Goal: Transaction & Acquisition: Book appointment/travel/reservation

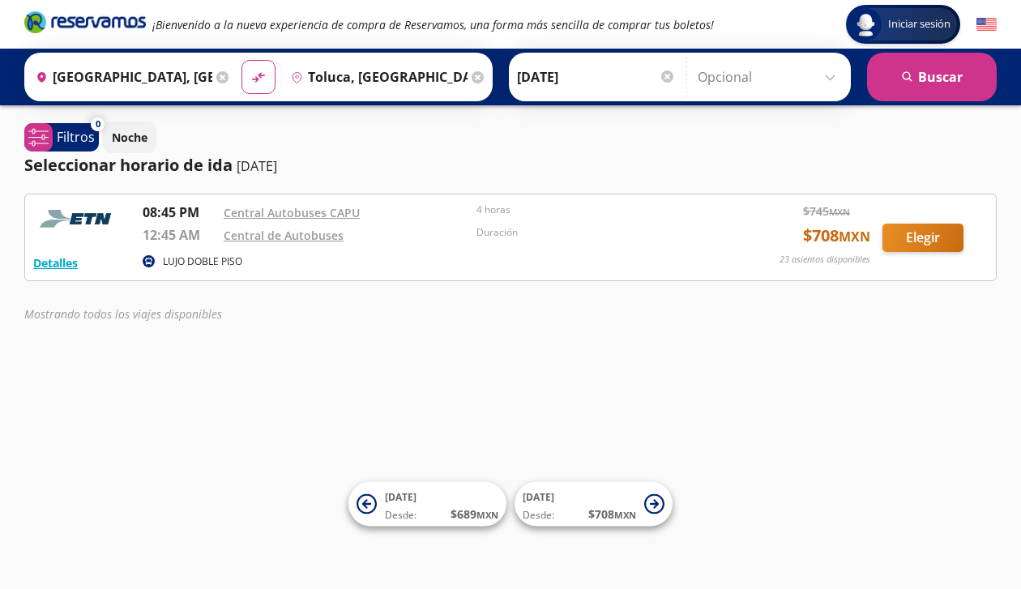
click at [82, 219] on img at bounding box center [77, 219] width 89 height 32
click at [70, 267] on button "Detalles" at bounding box center [55, 262] width 45 height 17
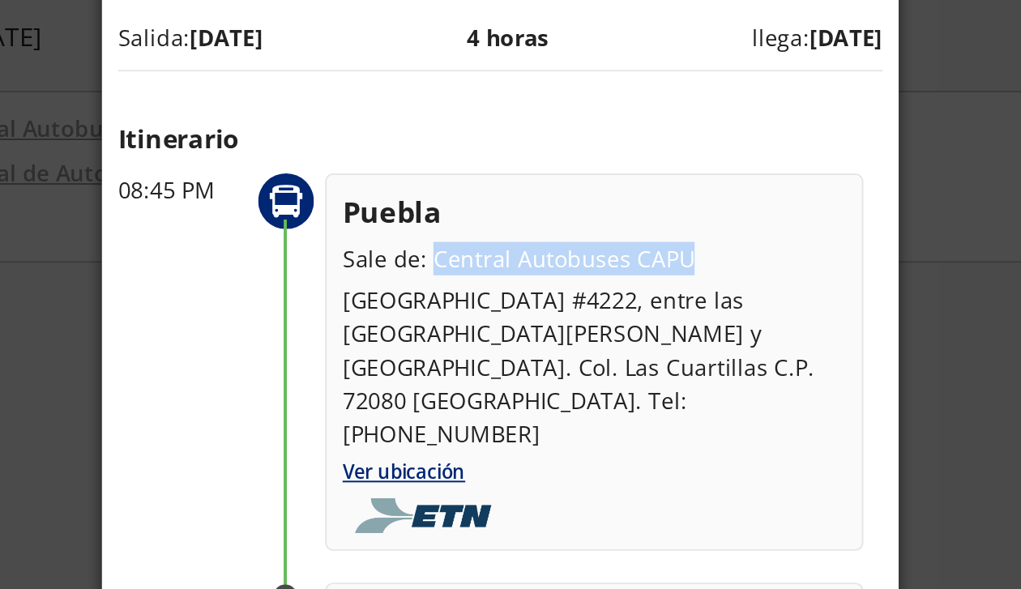
drag, startPoint x: 477, startPoint y: 280, endPoint x: 608, endPoint y: 280, distance: 130.4
click at [608, 280] on p "Sale de: Central Autobuses CAPU" at bounding box center [558, 279] width 256 height 17
copy p "Central Autobuses CAPU"
click at [475, 283] on p "Sale de: Central Autobuses CAPU" at bounding box center [558, 279] width 256 height 17
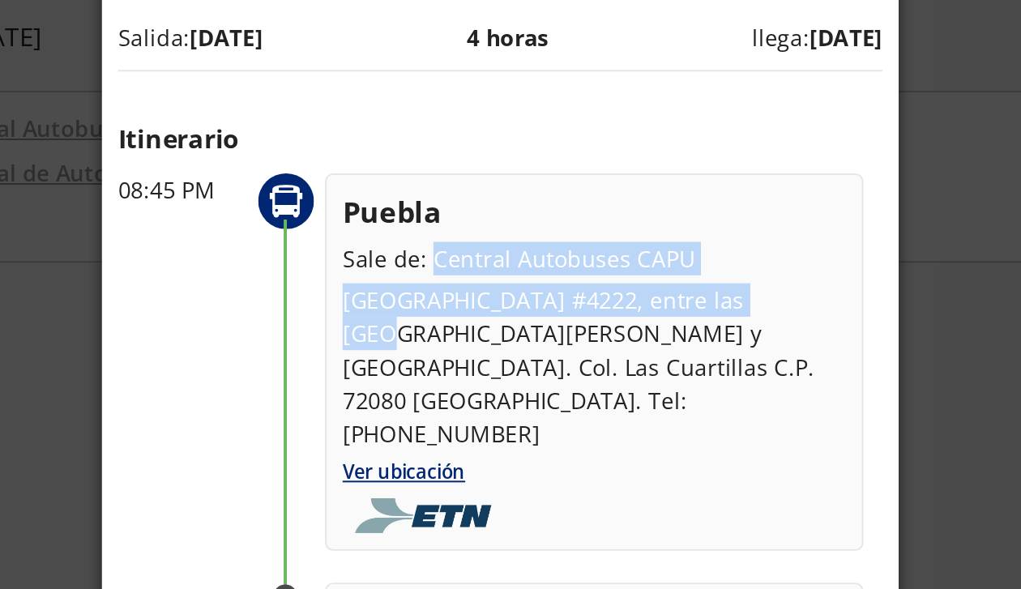
drag, startPoint x: 475, startPoint y: 283, endPoint x: 656, endPoint y: 301, distance: 182.4
click at [656, 301] on div "Puebla Sale de: Central Autobuses [GEOGRAPHIC_DATA] #4222, entre las [GEOGRAPHI…" at bounding box center [558, 311] width 256 height 132
copy div "Central Autobuses [GEOGRAPHIC_DATA] #4222, entre las avenidas"
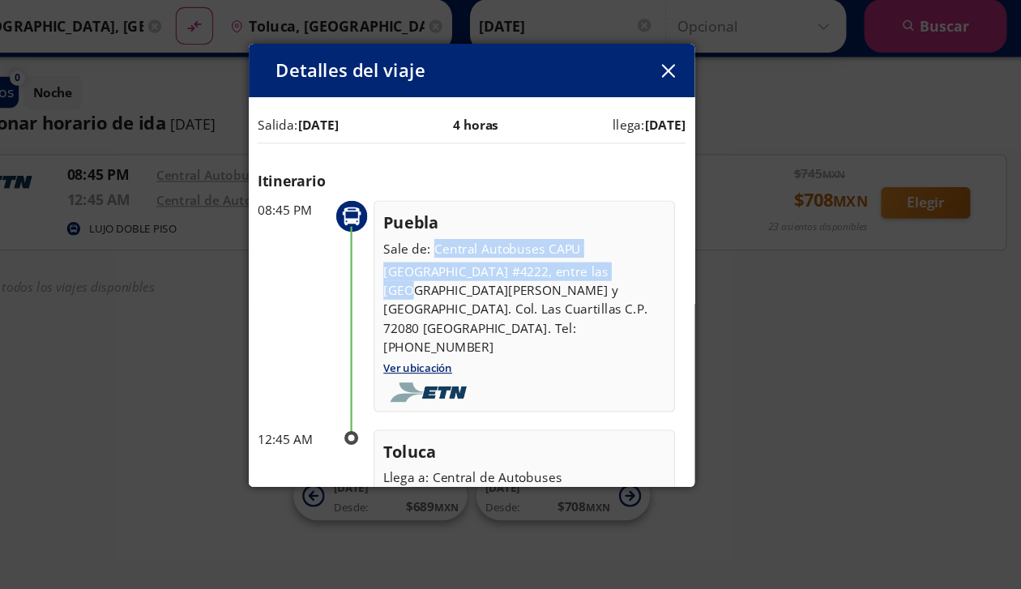
scroll to position [183, 0]
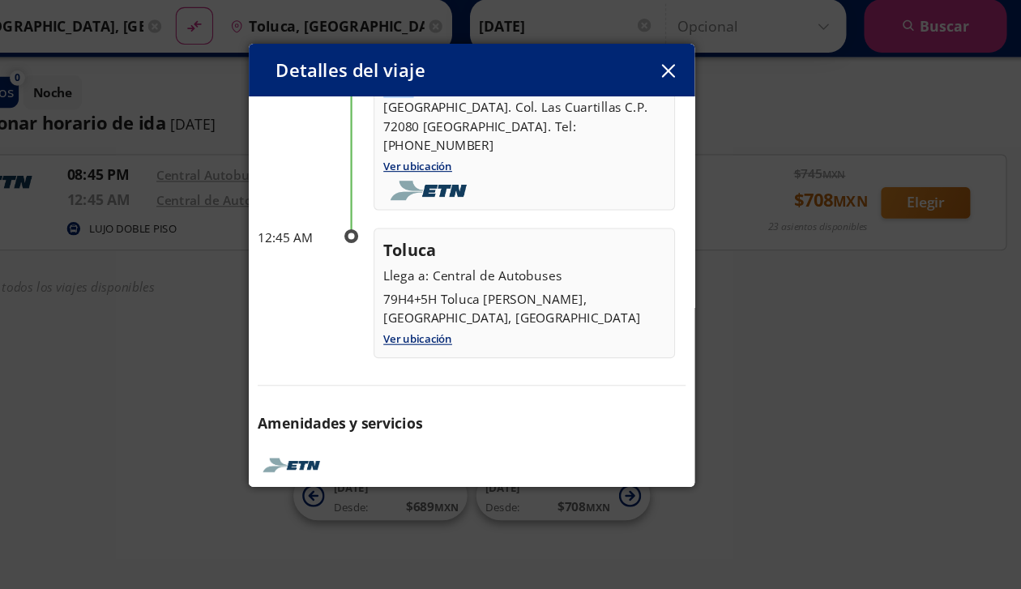
click at [680, 117] on button "button" at bounding box center [688, 117] width 24 height 24
